Goal: Task Accomplishment & Management: Use online tool/utility

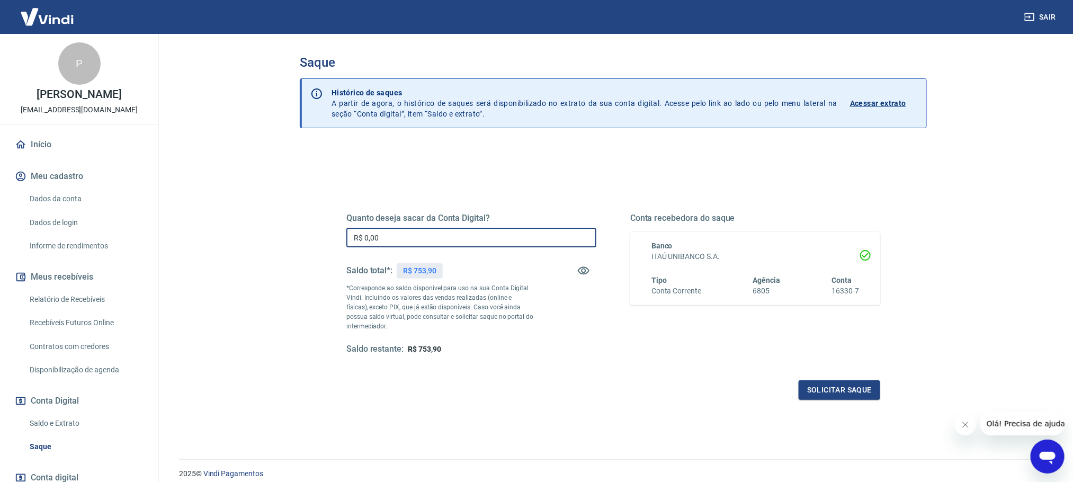
drag, startPoint x: 388, startPoint y: 239, endPoint x: 331, endPoint y: 226, distance: 58.2
click at [331, 226] on div "Quanto deseja sacar da Conta Digital? R$ 0,00 ​ Saldo total*: R$ 753,90 *Corres…" at bounding box center [613, 289] width 585 height 246
type input "R$ 753,00"
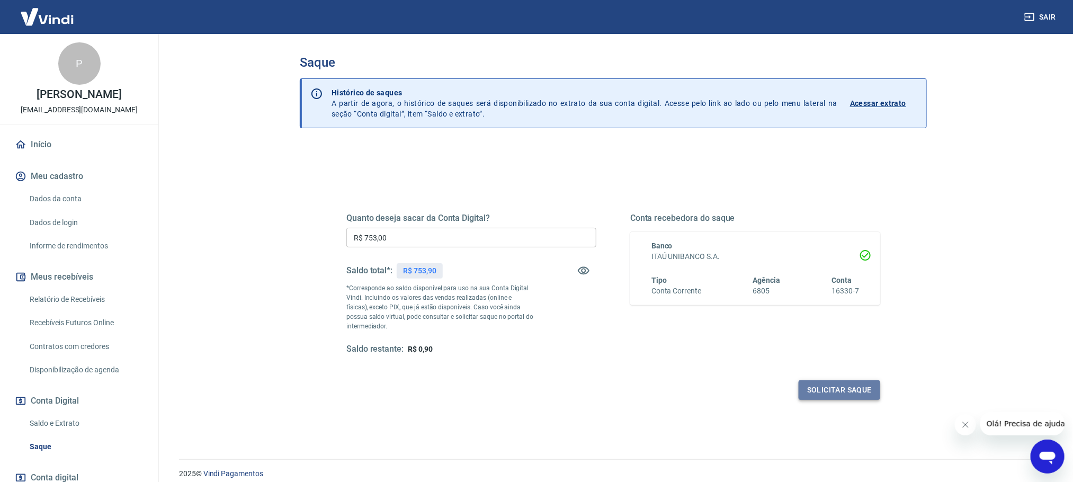
click at [817, 389] on button "Solicitar saque" at bounding box center [840, 390] width 82 height 20
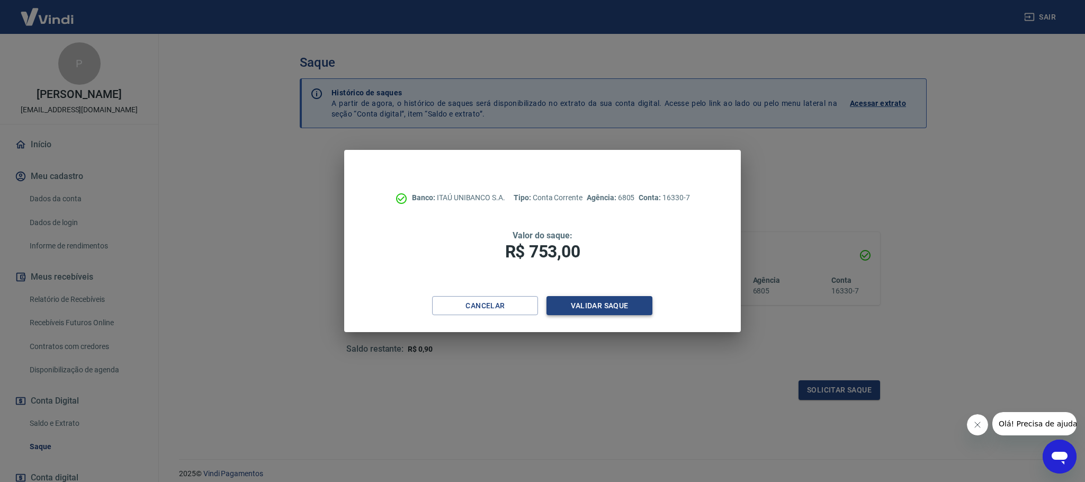
click at [608, 303] on button "Validar saque" at bounding box center [600, 306] width 106 height 20
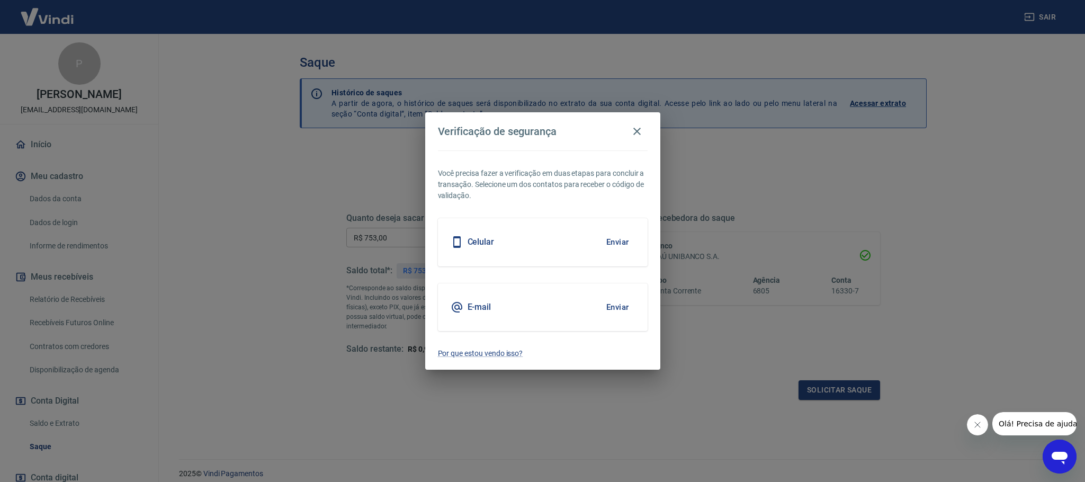
click at [615, 306] on button "Enviar" at bounding box center [618, 307] width 34 height 22
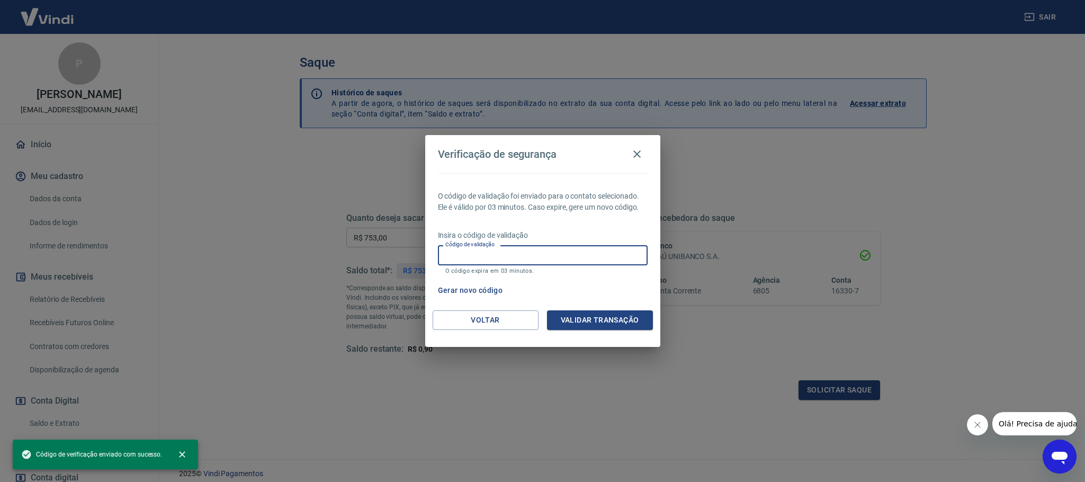
click at [528, 261] on input "Código de validação" at bounding box center [543, 255] width 210 height 20
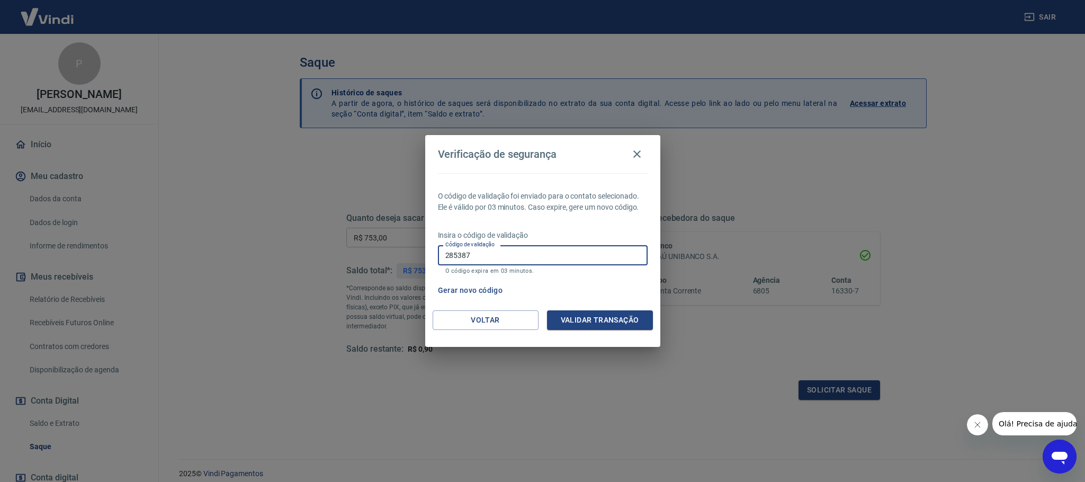
type input "285387"
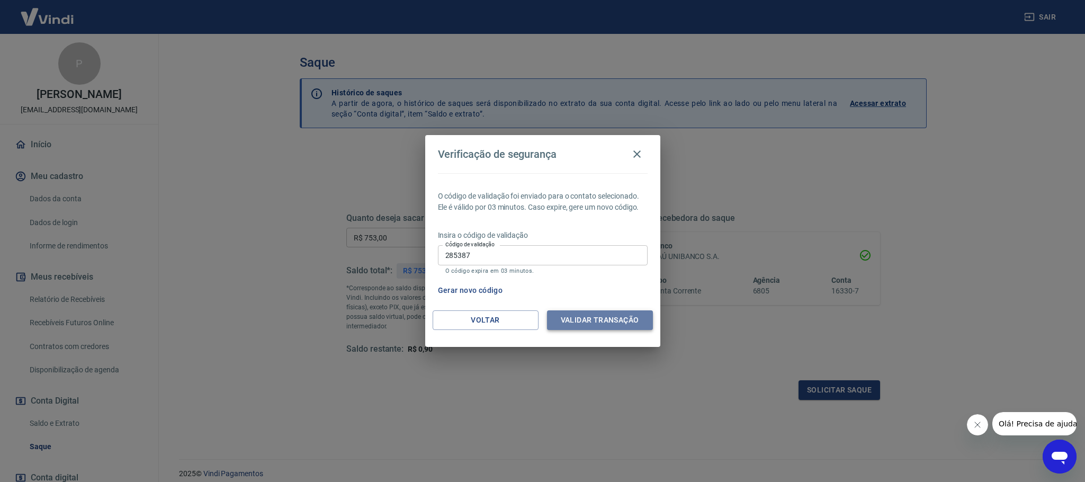
click at [586, 314] on button "Validar transação" at bounding box center [600, 320] width 106 height 20
